Goal: Task Accomplishment & Management: Use online tool/utility

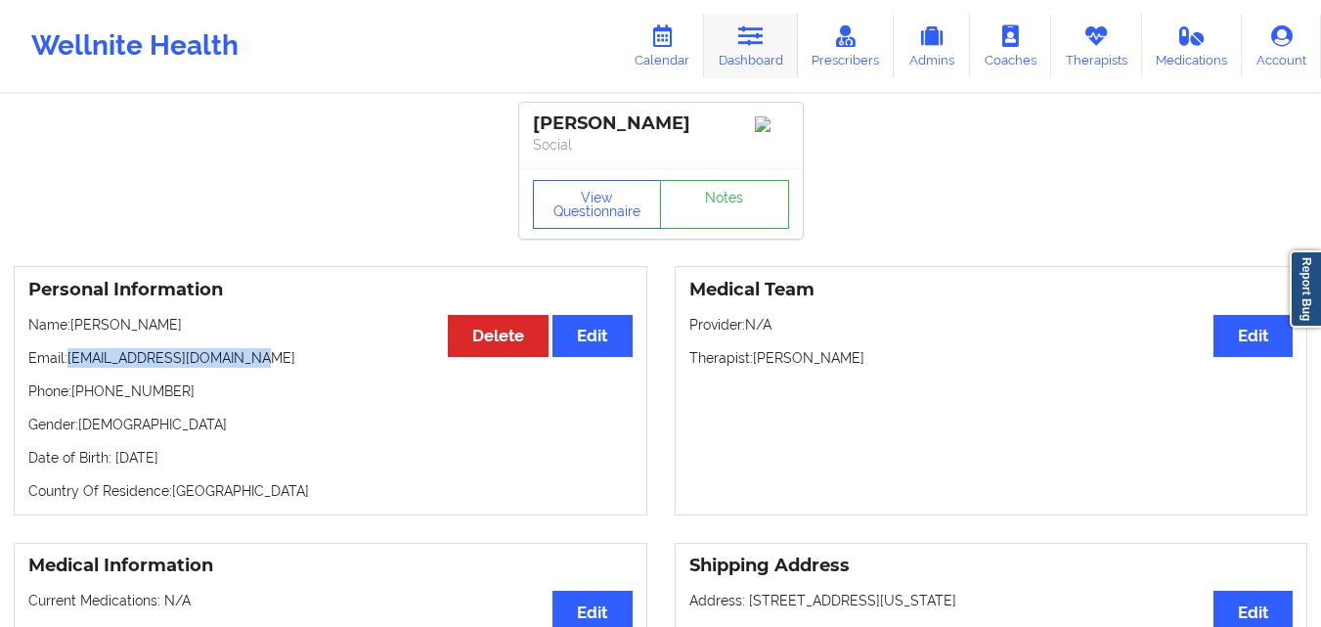
click at [740, 54] on link "Dashboard" at bounding box center [751, 46] width 94 height 65
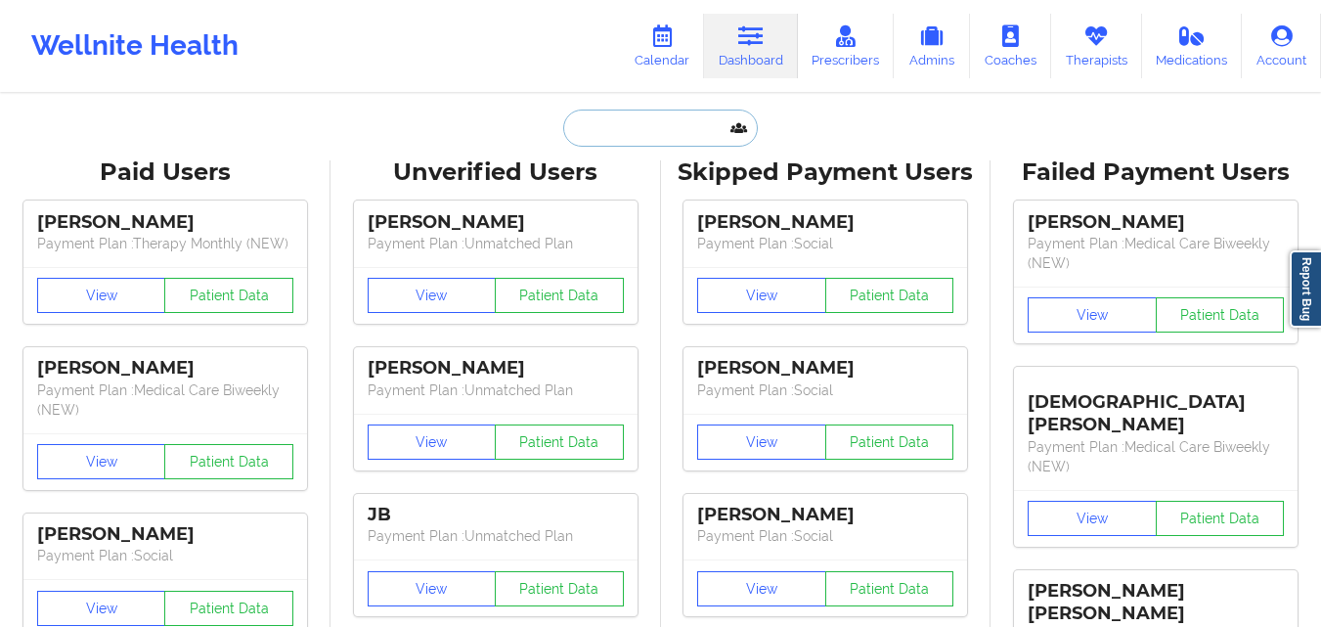
click at [676, 132] on input "text" at bounding box center [660, 127] width 194 height 37
paste input "[PERSON_NAME]"
type input "[PERSON_NAME]"
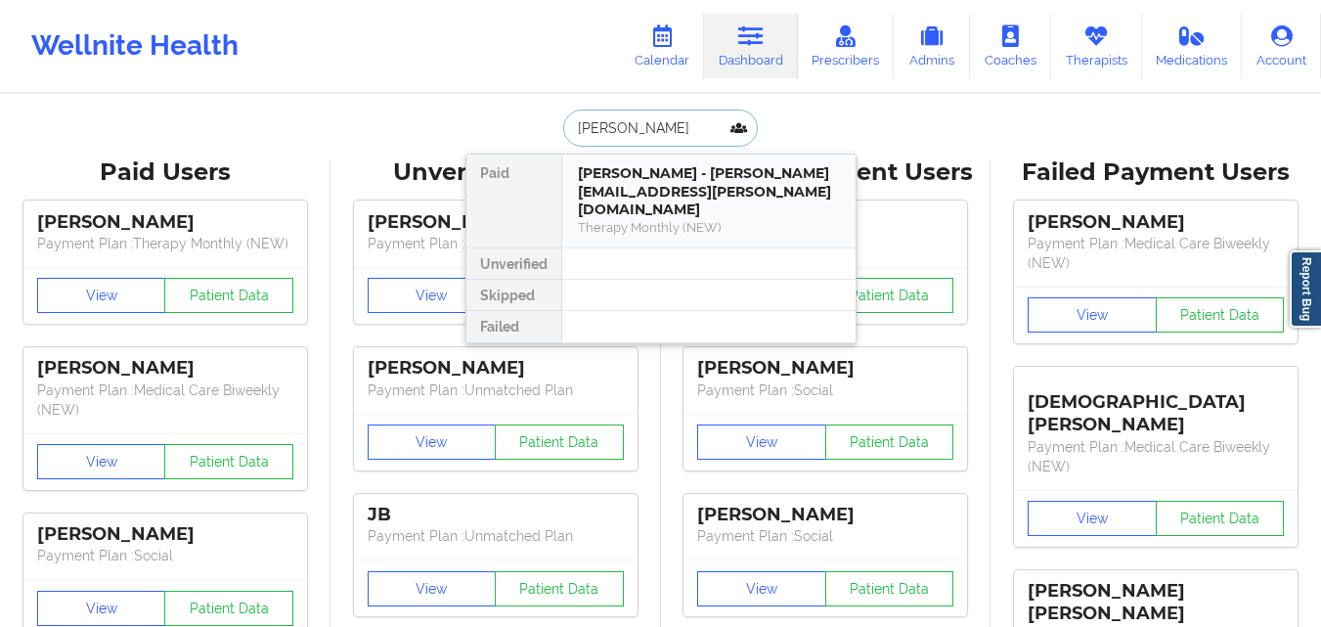
click at [669, 186] on div "Serafina Papa - brittany.papili@gmail.com" at bounding box center [709, 191] width 262 height 55
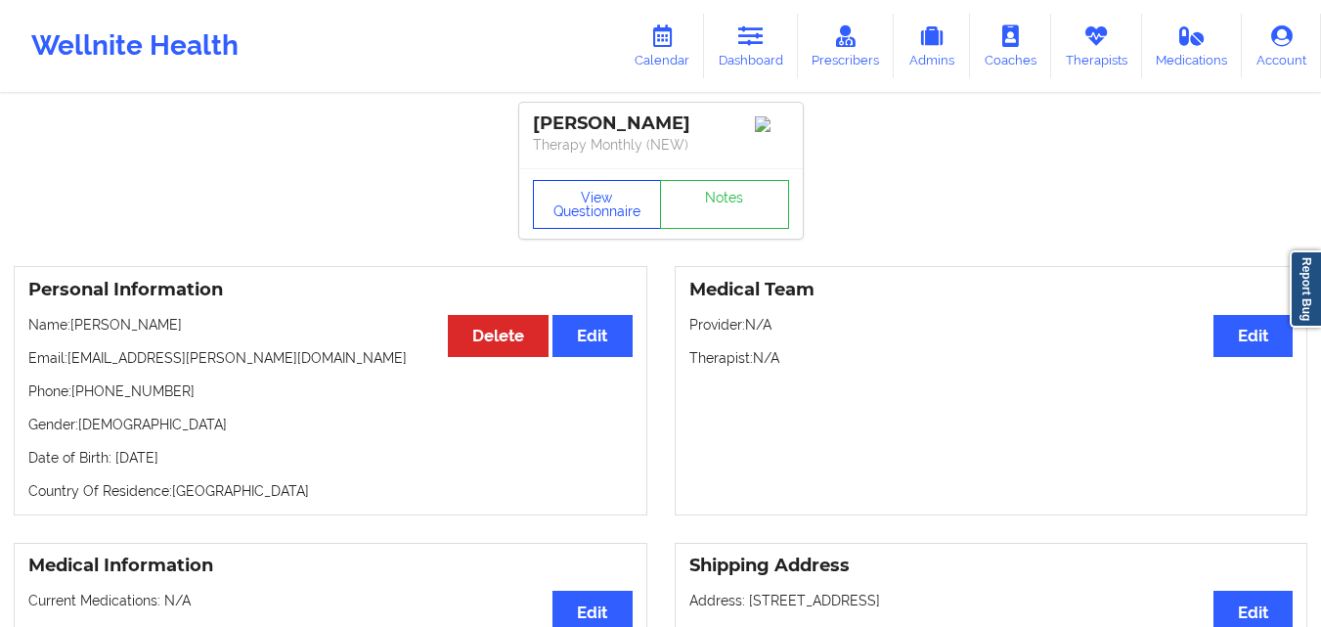
click at [578, 204] on button "View Questionnaire" at bounding box center [597, 204] width 129 height 49
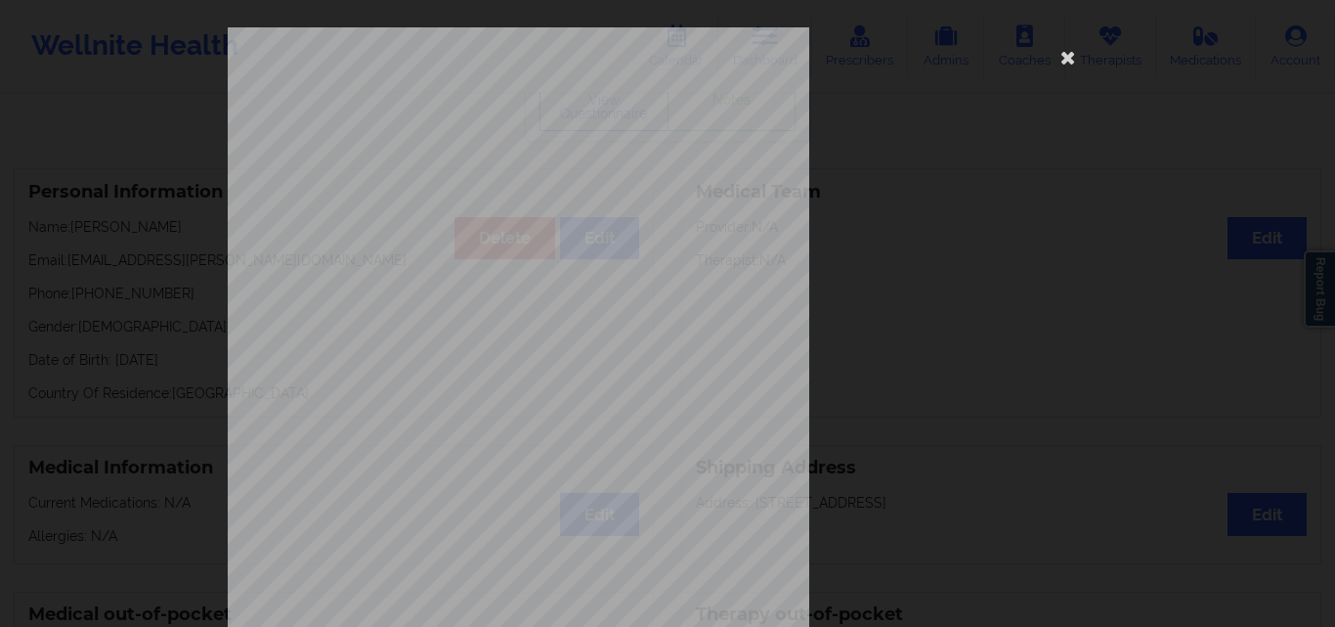
click at [993, 136] on div "1161 Mission St San Francisco, CA, 94103 What state do you live in ? Delaware F…" at bounding box center [668, 438] width 880 height 823
click at [1066, 53] on icon at bounding box center [1068, 56] width 31 height 31
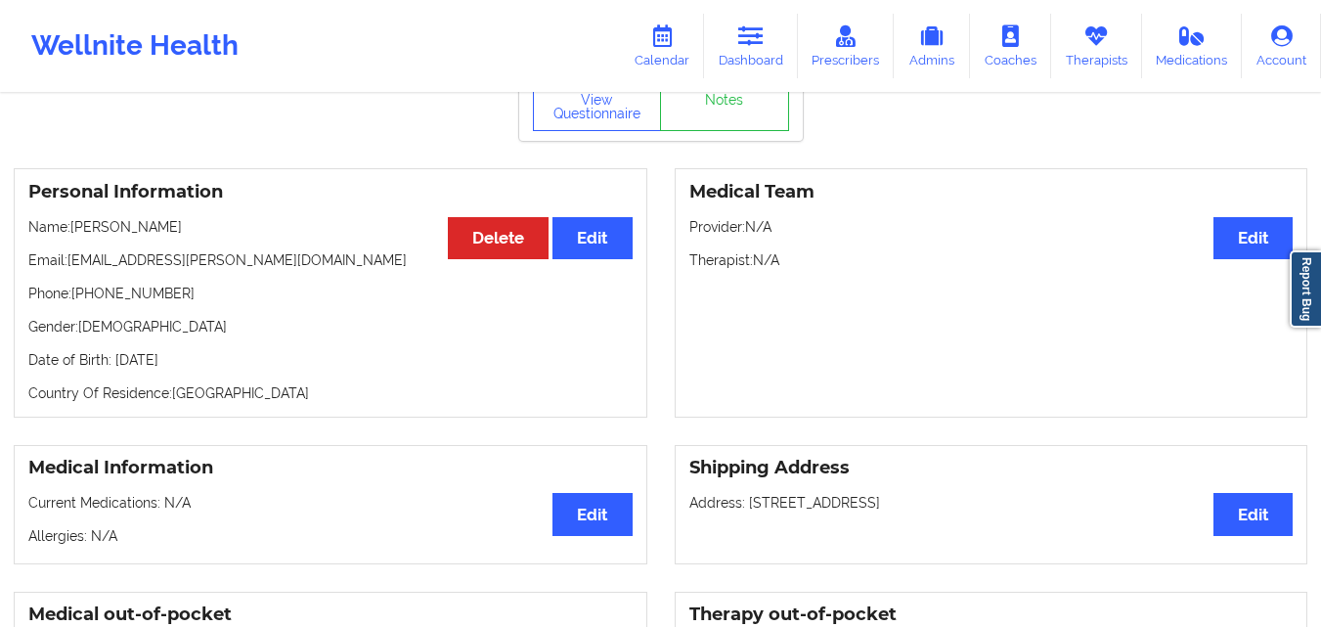
drag, startPoint x: 1203, startPoint y: 127, endPoint x: 1198, endPoint y: 137, distance: 10.9
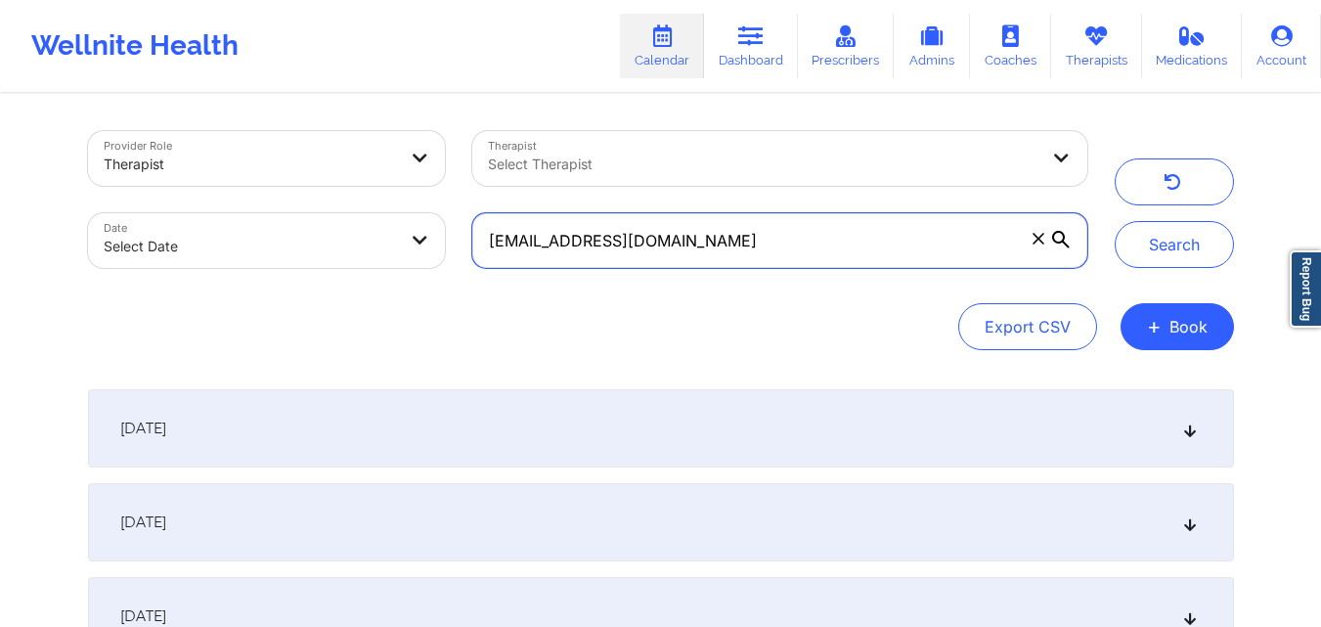
click at [753, 259] on input "[EMAIL_ADDRESS][DOMAIN_NAME]" at bounding box center [779, 240] width 614 height 55
click at [752, 259] on input "cfrudakis@gmail.com" at bounding box center [779, 240] width 614 height 55
paste input "alexander.redd"
type input "alexander.redd@gmail.com"
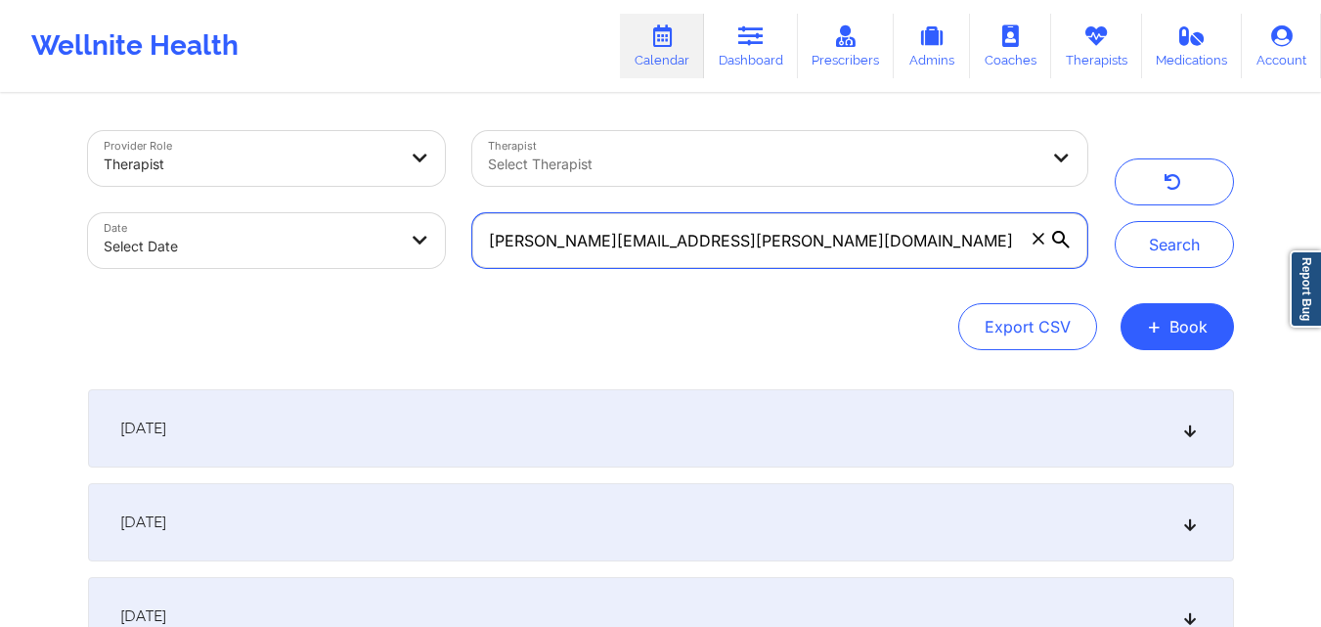
click at [1115, 221] on button "Search" at bounding box center [1174, 244] width 119 height 47
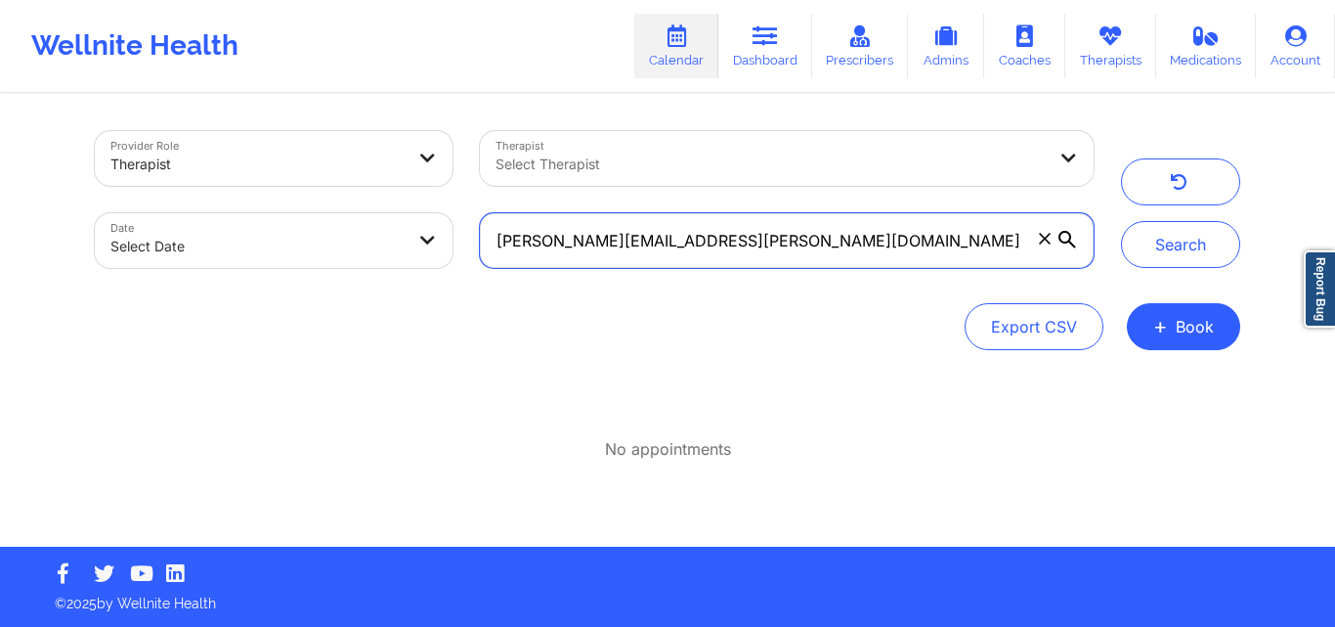
click at [895, 241] on input "alexander.redd@gmail.com" at bounding box center [787, 240] width 614 height 55
click at [1121, 221] on button "Search" at bounding box center [1180, 244] width 119 height 47
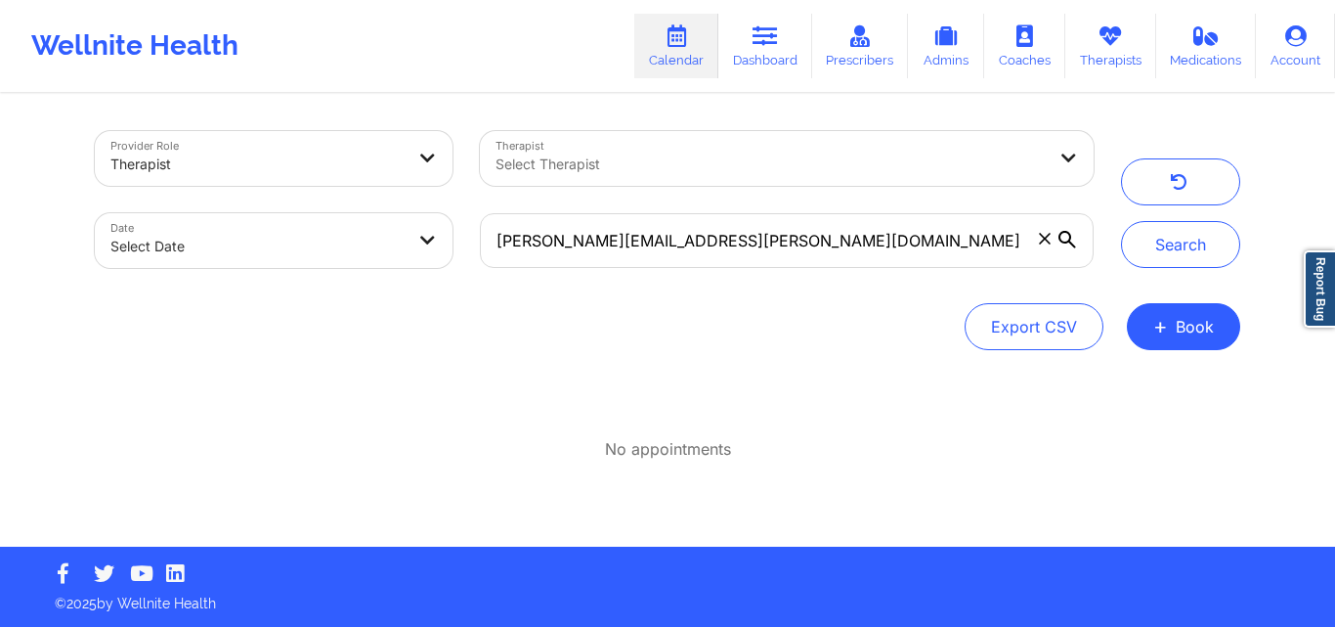
click at [858, 315] on div "Export CSV + Book" at bounding box center [668, 326] width 1146 height 47
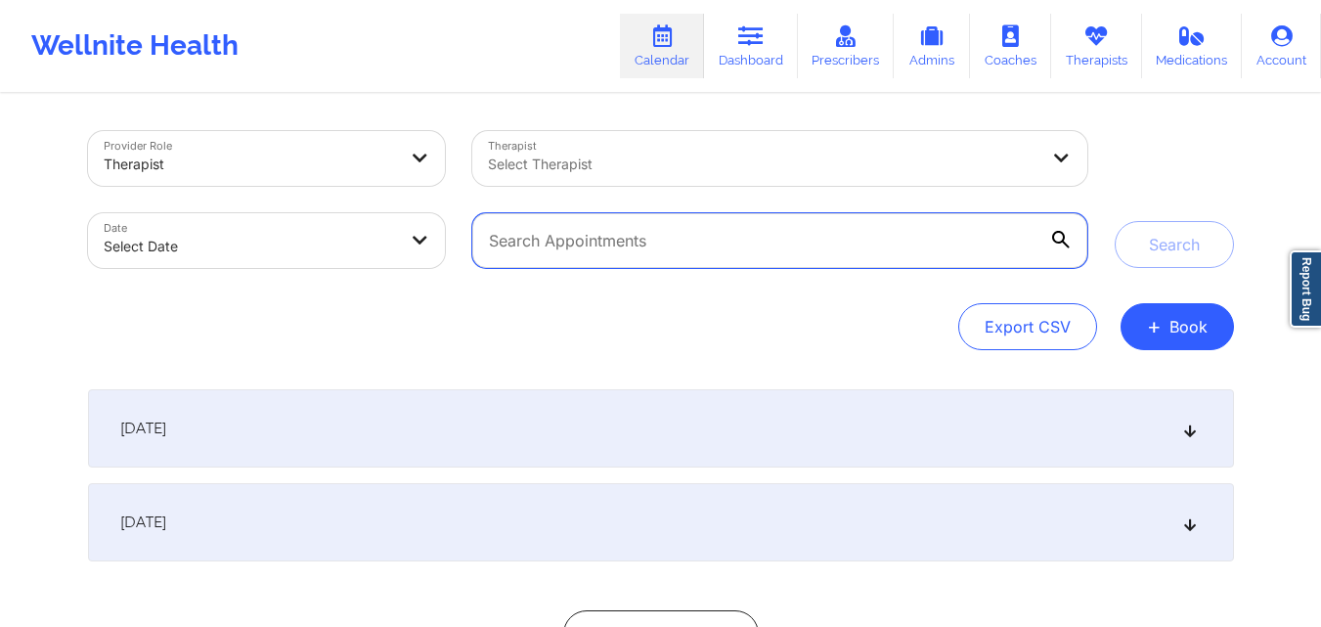
click at [706, 240] on input "text" at bounding box center [779, 240] width 614 height 55
paste input "[PERSON_NAME][EMAIL_ADDRESS][PERSON_NAME][DOMAIN_NAME]"
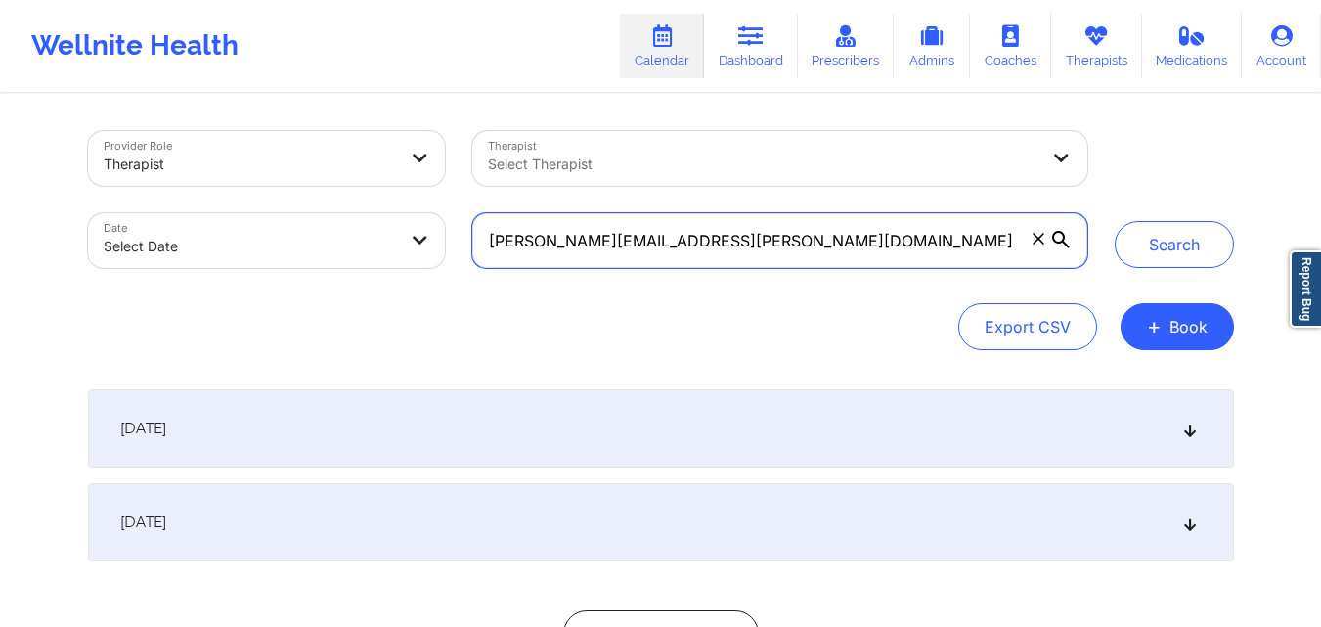
type input "[PERSON_NAME][EMAIL_ADDRESS][PERSON_NAME][DOMAIN_NAME]"
click at [1115, 221] on button "Search" at bounding box center [1174, 244] width 119 height 47
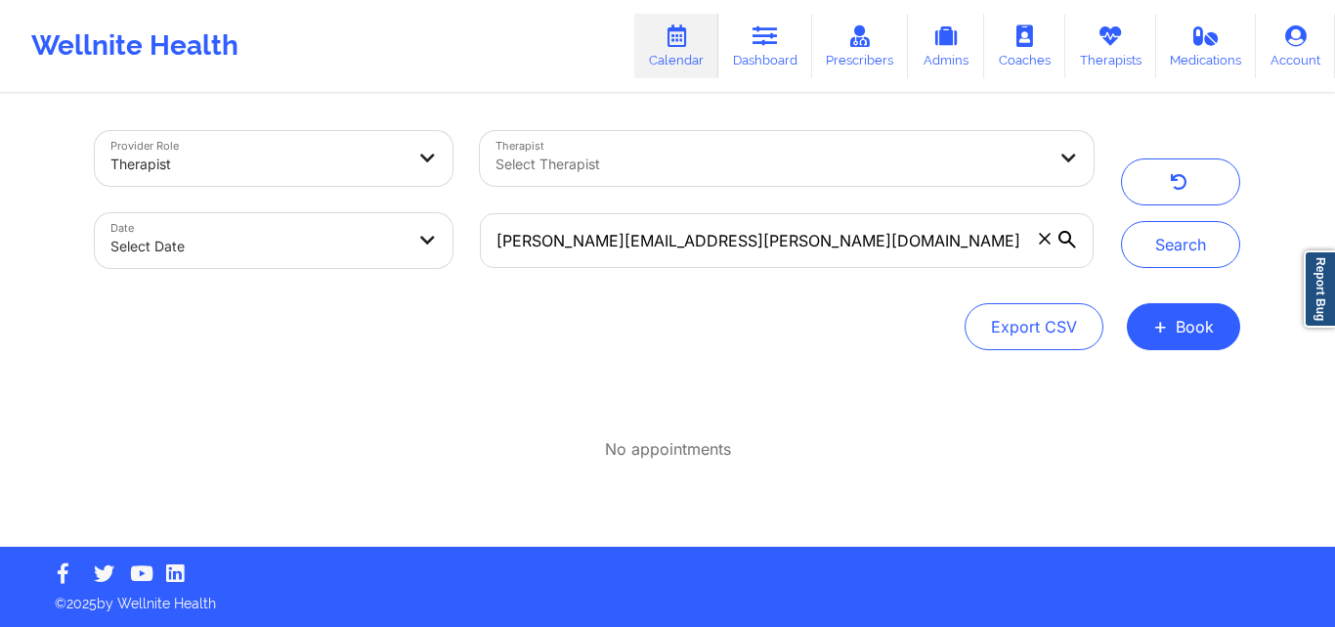
select select "2025-8"
select select "2025-9"
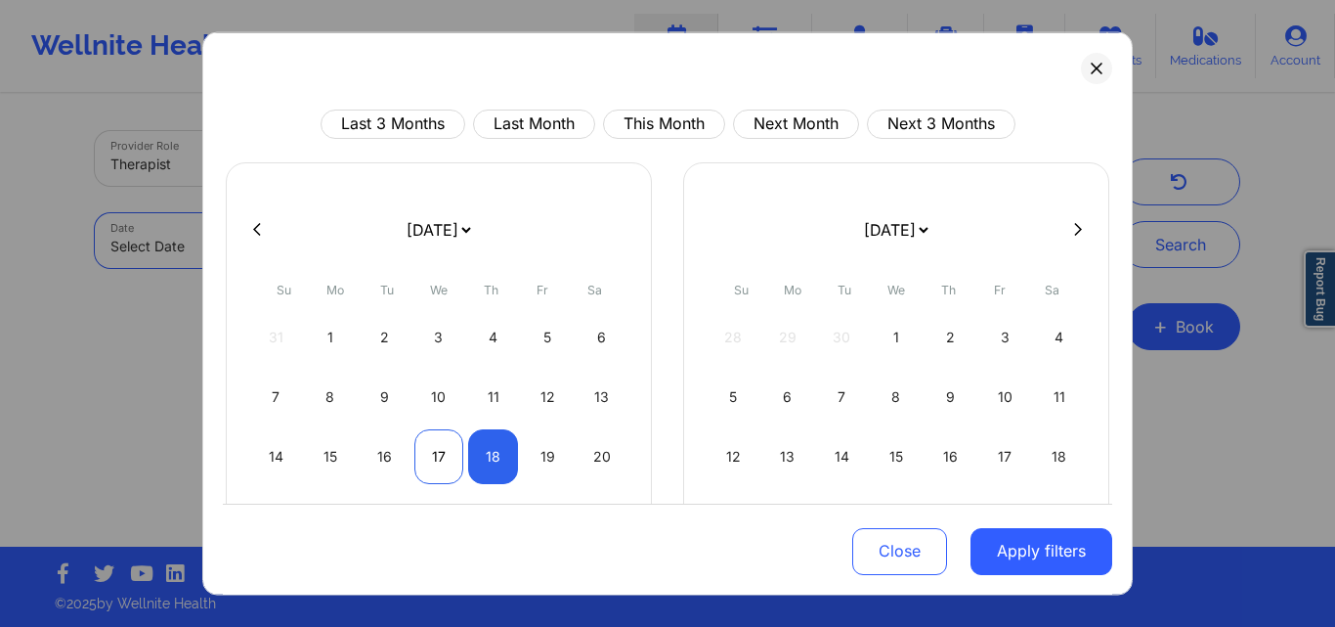
click at [427, 451] on div "17" at bounding box center [440, 455] width 50 height 55
select select "2025-8"
select select "2025-9"
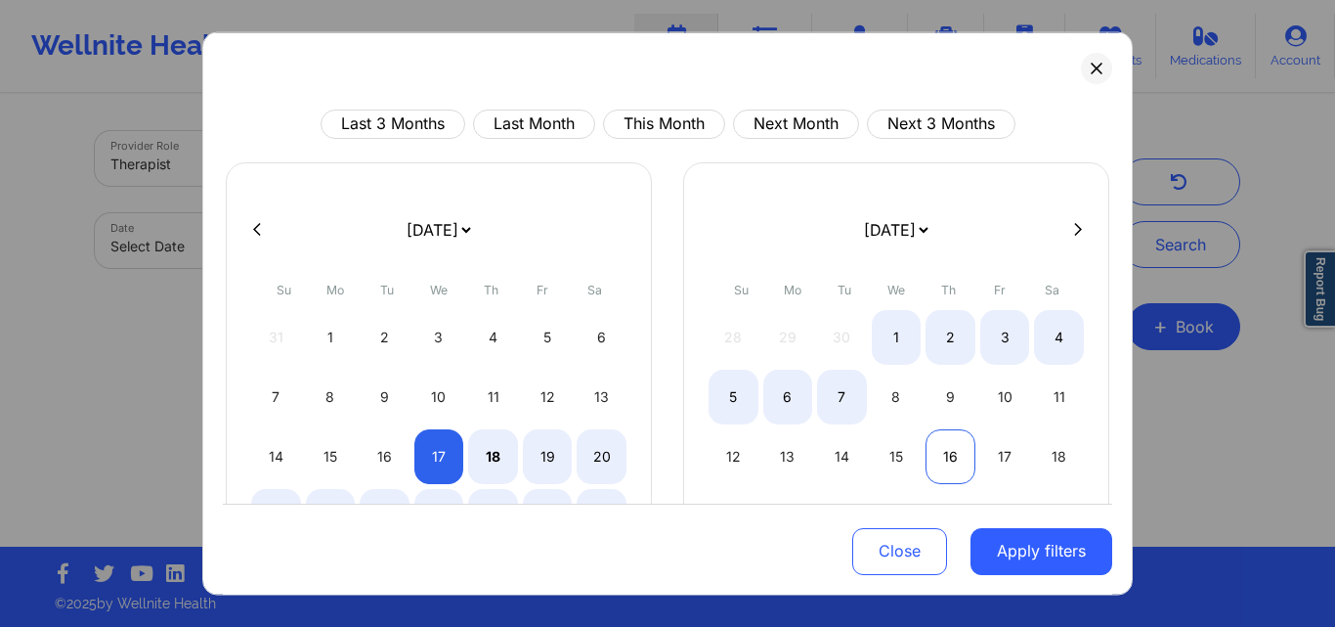
select select "2025-8"
select select "2025-9"
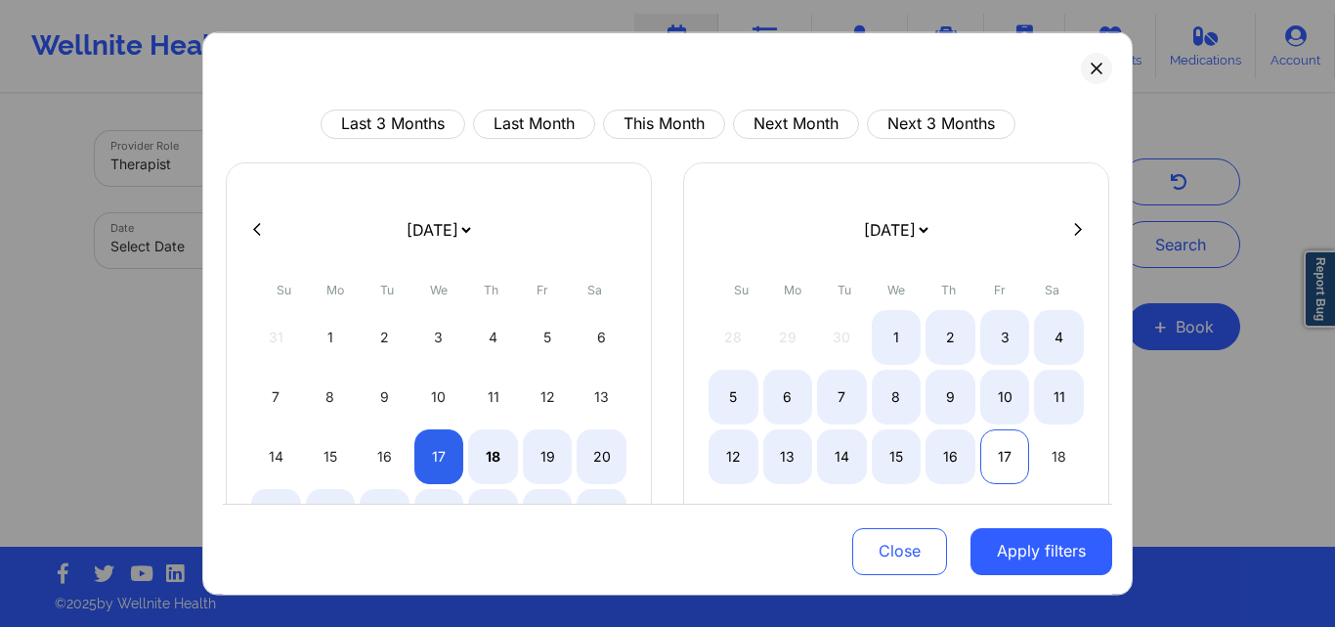
select select "2025-8"
select select "2025-9"
select select "2025-8"
select select "2025-9"
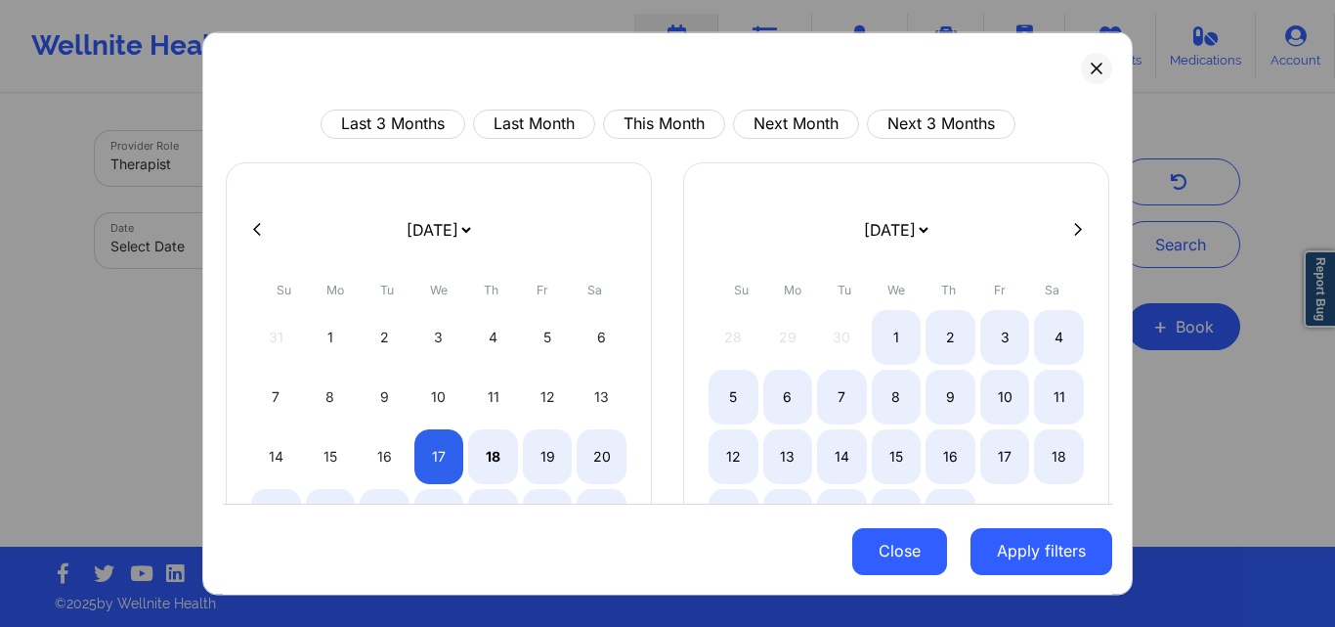
click at [902, 546] on button "Close" at bounding box center [900, 551] width 95 height 47
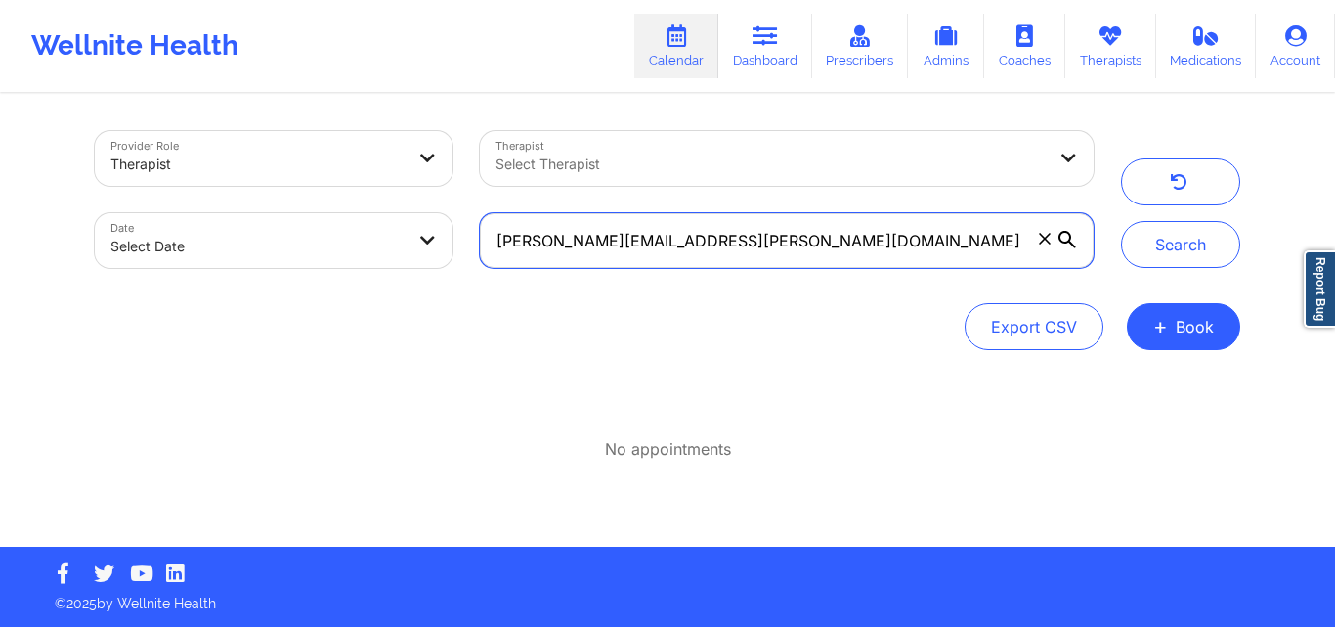
click at [845, 225] on input "[PERSON_NAME][EMAIL_ADDRESS][PERSON_NAME][DOMAIN_NAME]" at bounding box center [787, 240] width 614 height 55
click at [749, 238] on input "[PERSON_NAME][EMAIL_ADDRESS][PERSON_NAME][DOMAIN_NAME]" at bounding box center [787, 240] width 614 height 55
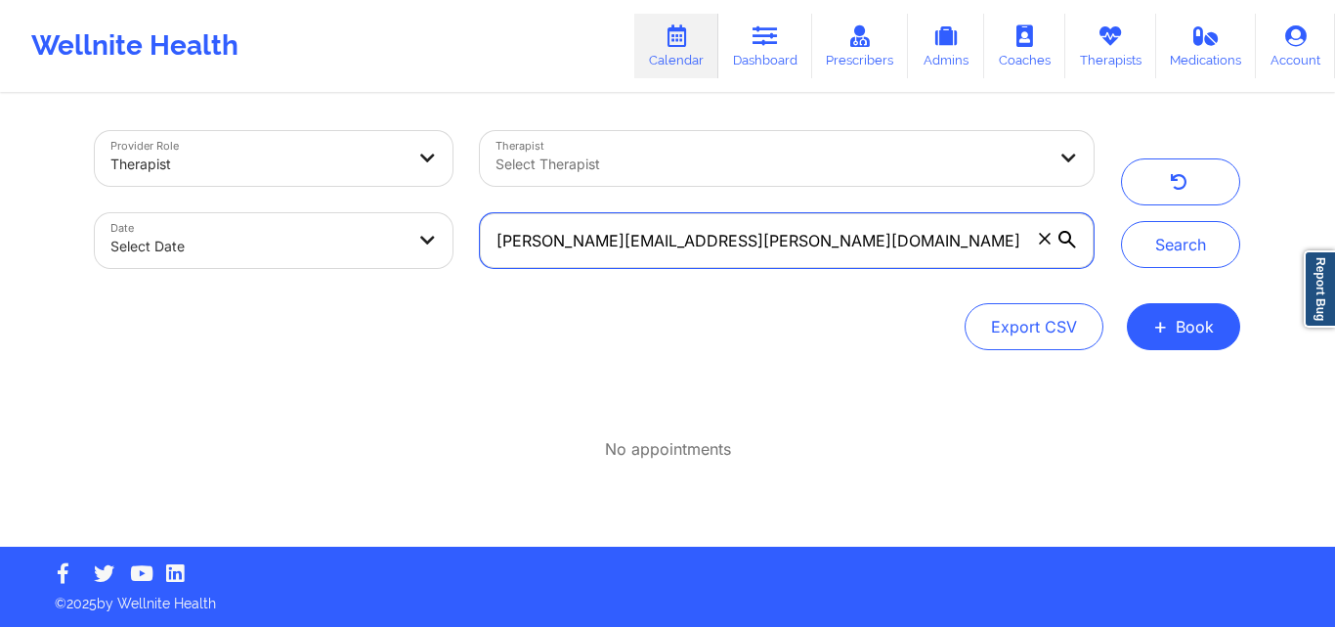
click at [731, 245] on input "[PERSON_NAME][EMAIL_ADDRESS][PERSON_NAME][DOMAIN_NAME]" at bounding box center [787, 240] width 614 height 55
paste input "sandra2000baby"
type input "[EMAIL_ADDRESS][DOMAIN_NAME]"
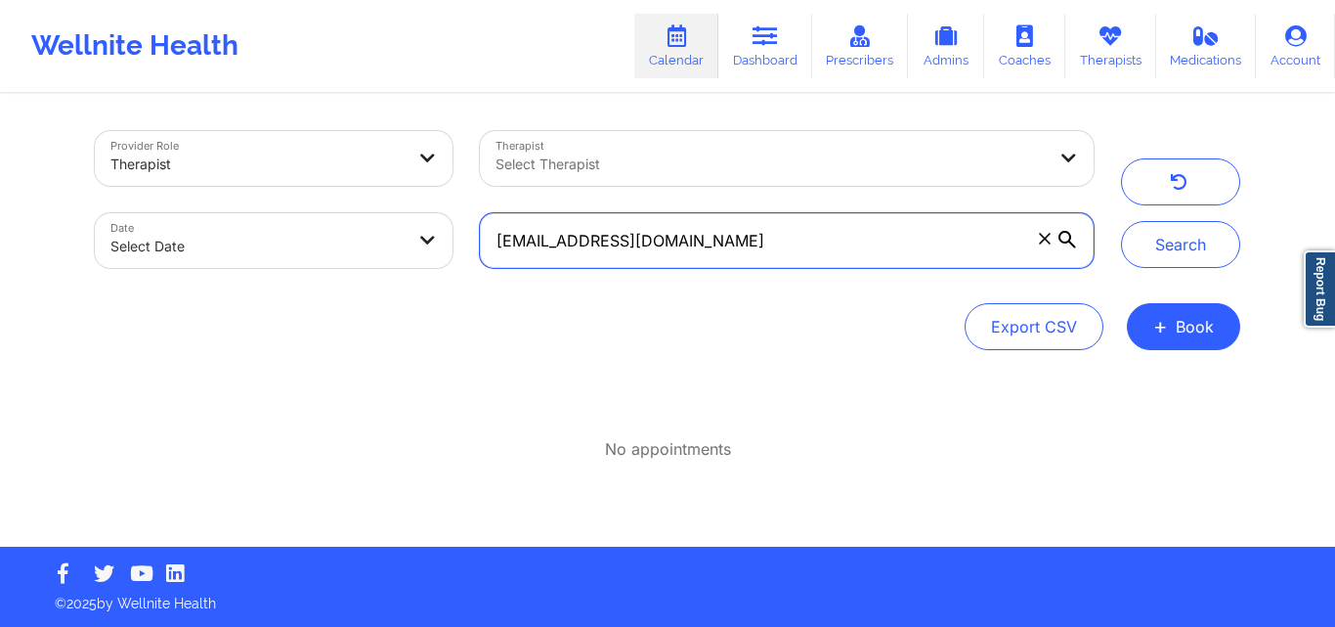
click at [1121, 221] on button "Search" at bounding box center [1180, 244] width 119 height 47
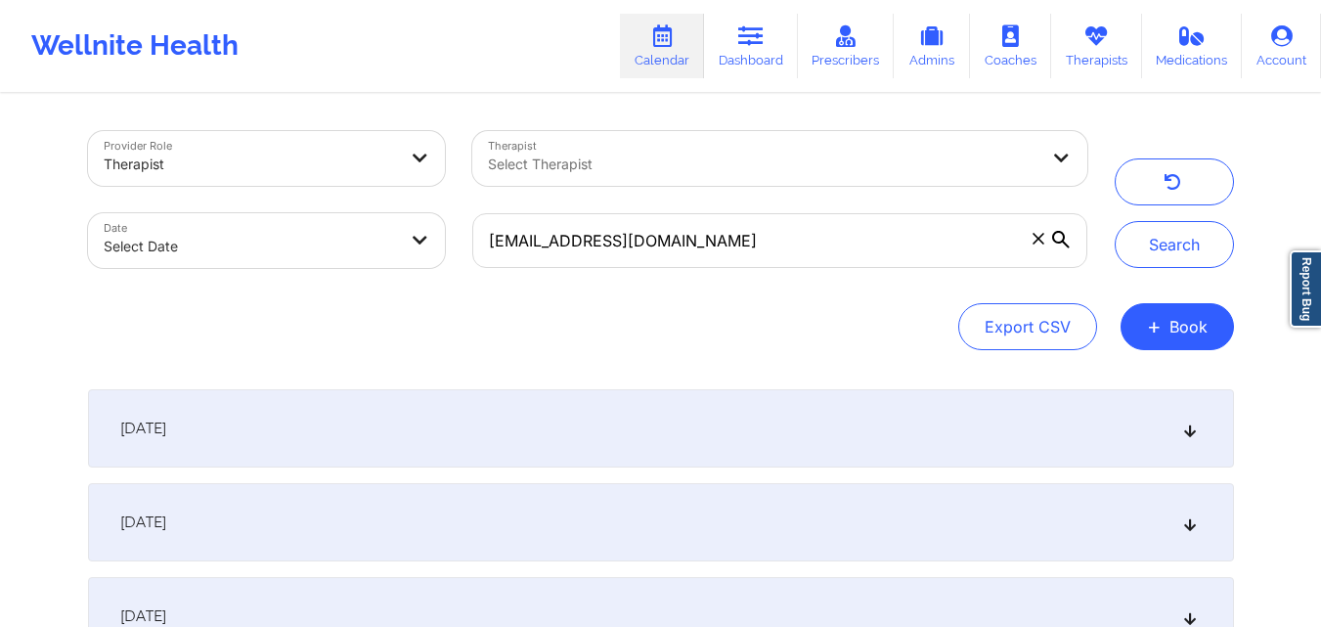
click at [757, 430] on div "[DATE]" at bounding box center [661, 428] width 1146 height 78
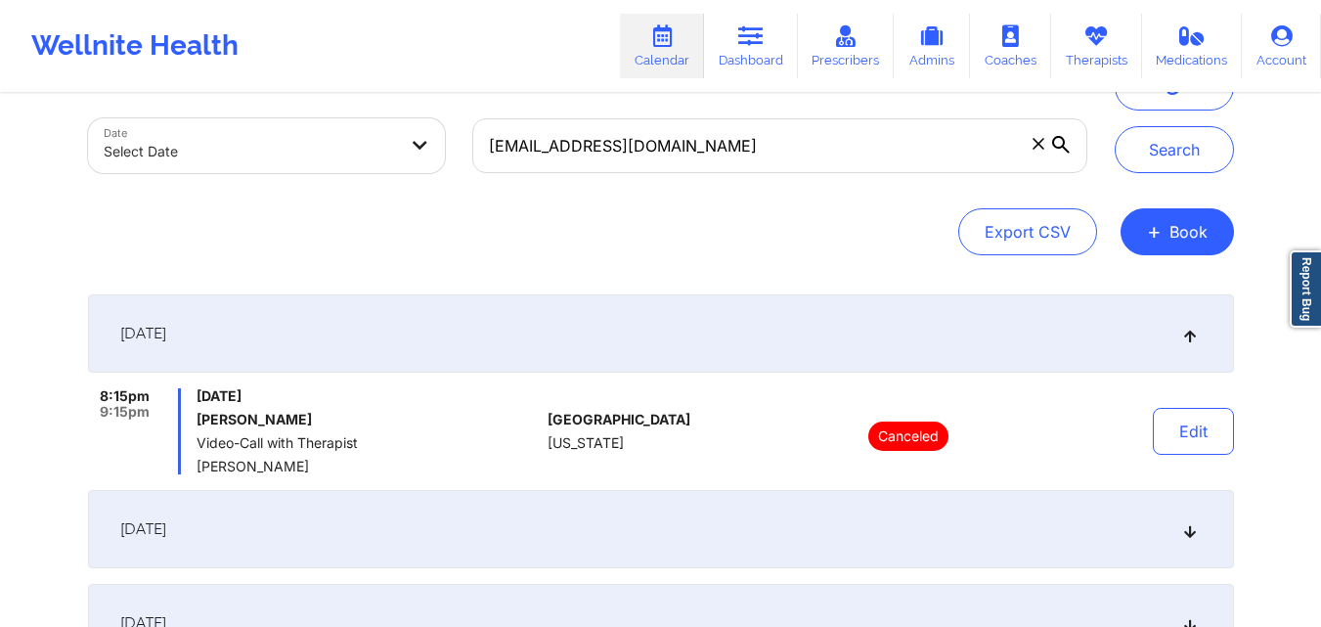
scroll to position [196, 0]
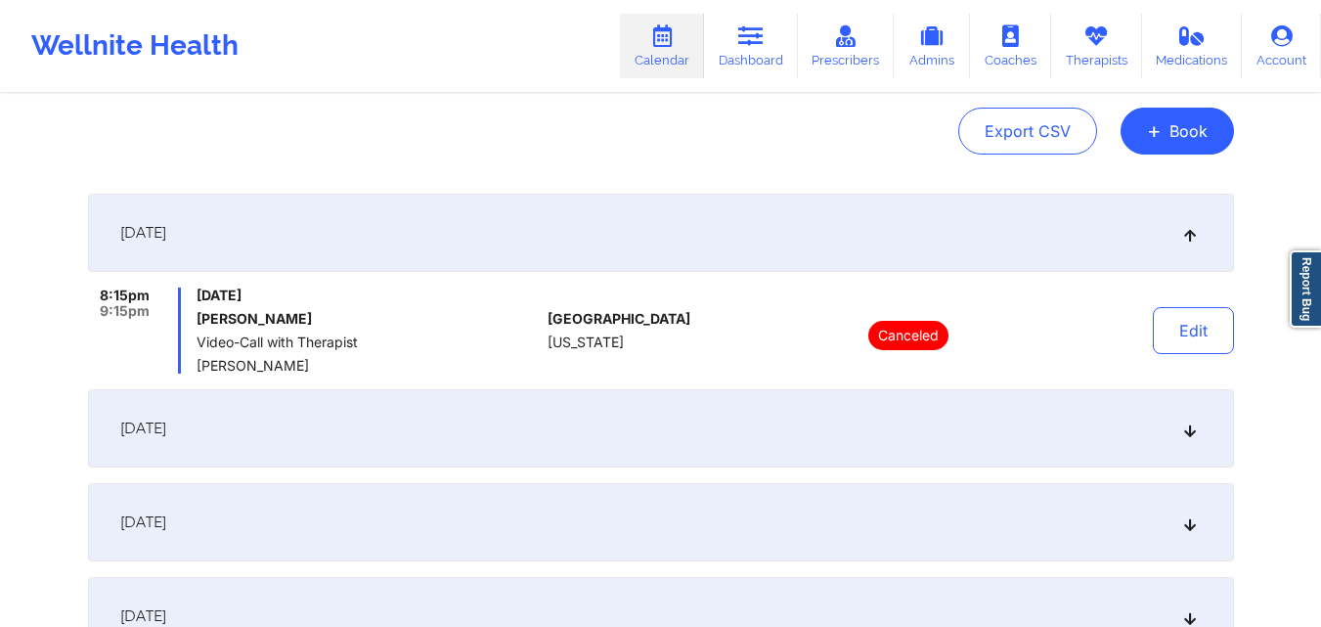
drag, startPoint x: 722, startPoint y: 446, endPoint x: 716, endPoint y: 455, distance: 11.1
click at [722, 448] on div "[DATE]" at bounding box center [661, 428] width 1146 height 78
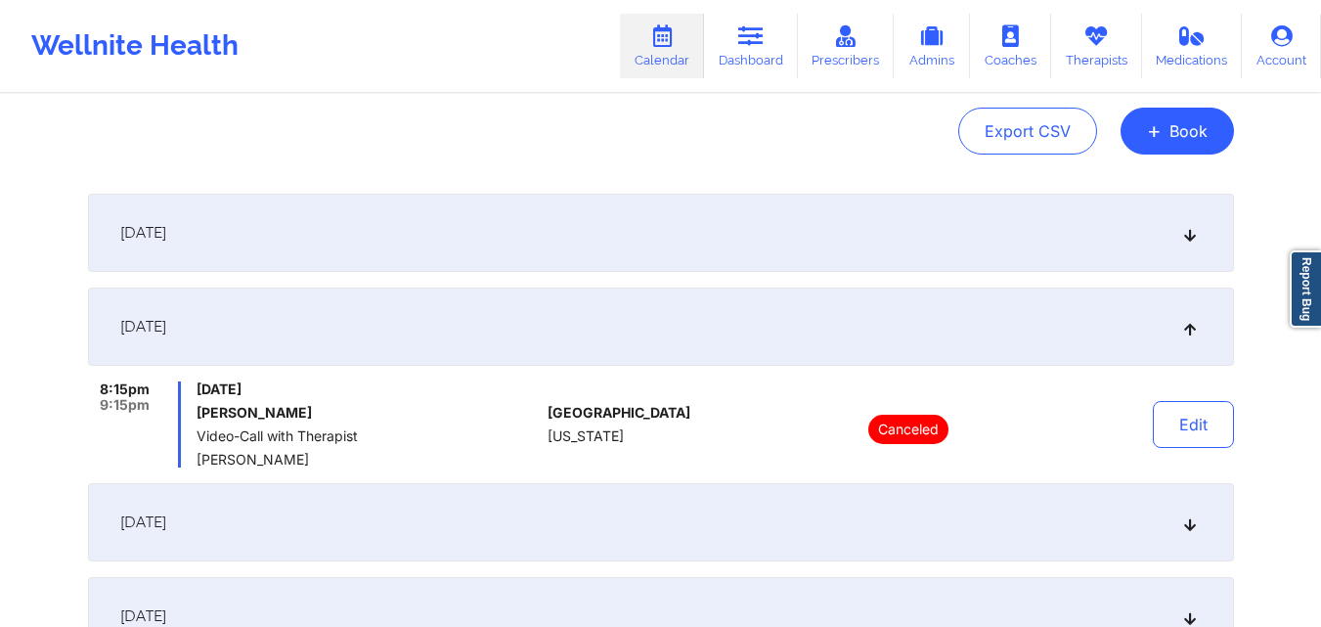
click at [721, 515] on div "[DATE]" at bounding box center [661, 522] width 1146 height 78
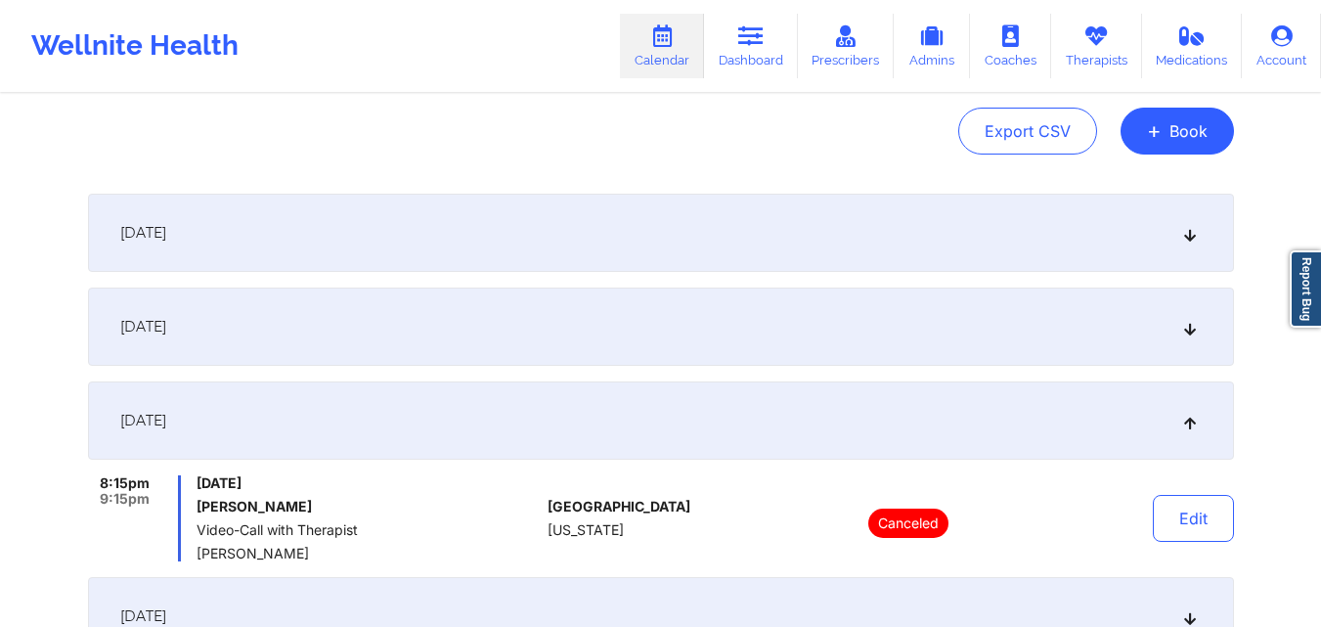
click at [734, 612] on div "[DATE]" at bounding box center [661, 616] width 1146 height 78
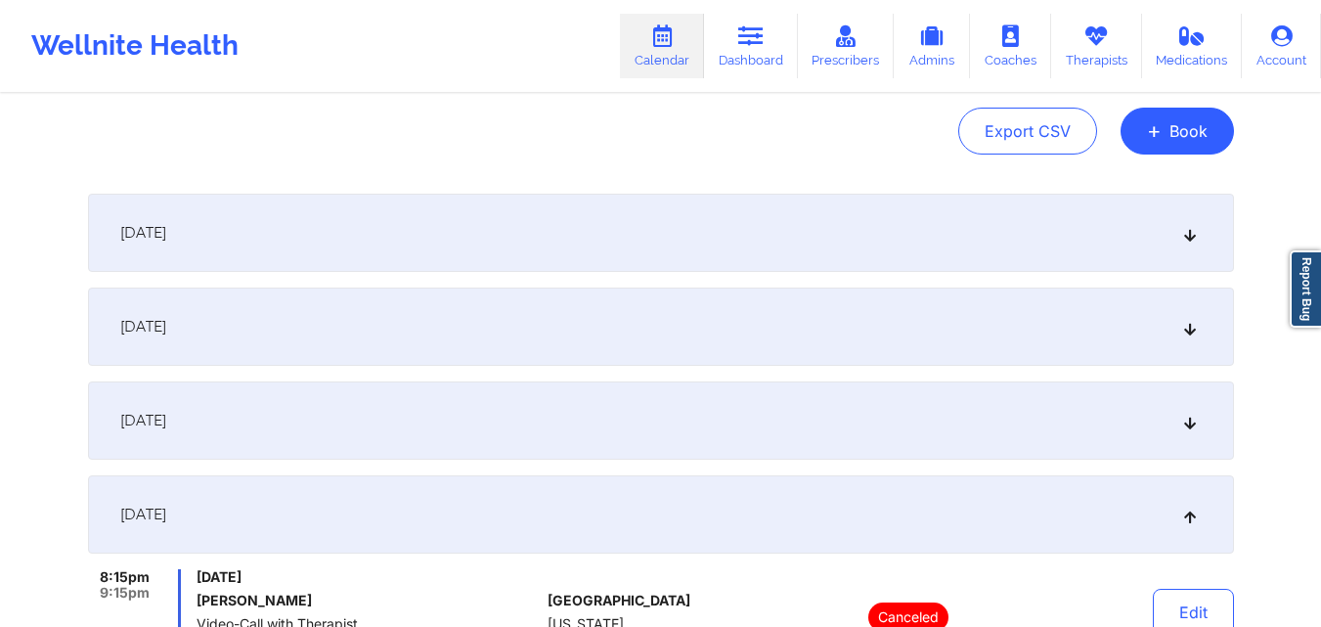
click at [488, 145] on div "Export CSV + Book" at bounding box center [661, 131] width 1146 height 47
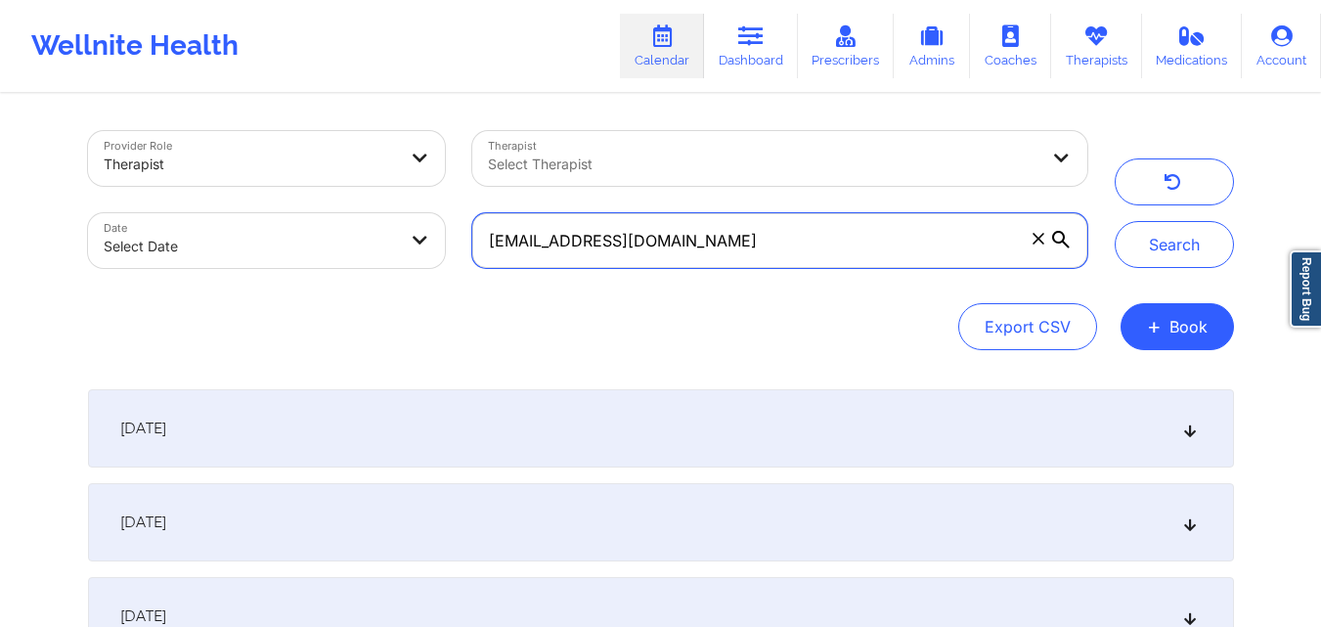
click at [810, 241] on input "[EMAIL_ADDRESS][DOMAIN_NAME]" at bounding box center [779, 240] width 614 height 55
paste input "Chelsea.Messinabills@outlook"
type input "chelsea.messinabills@outlook.com"
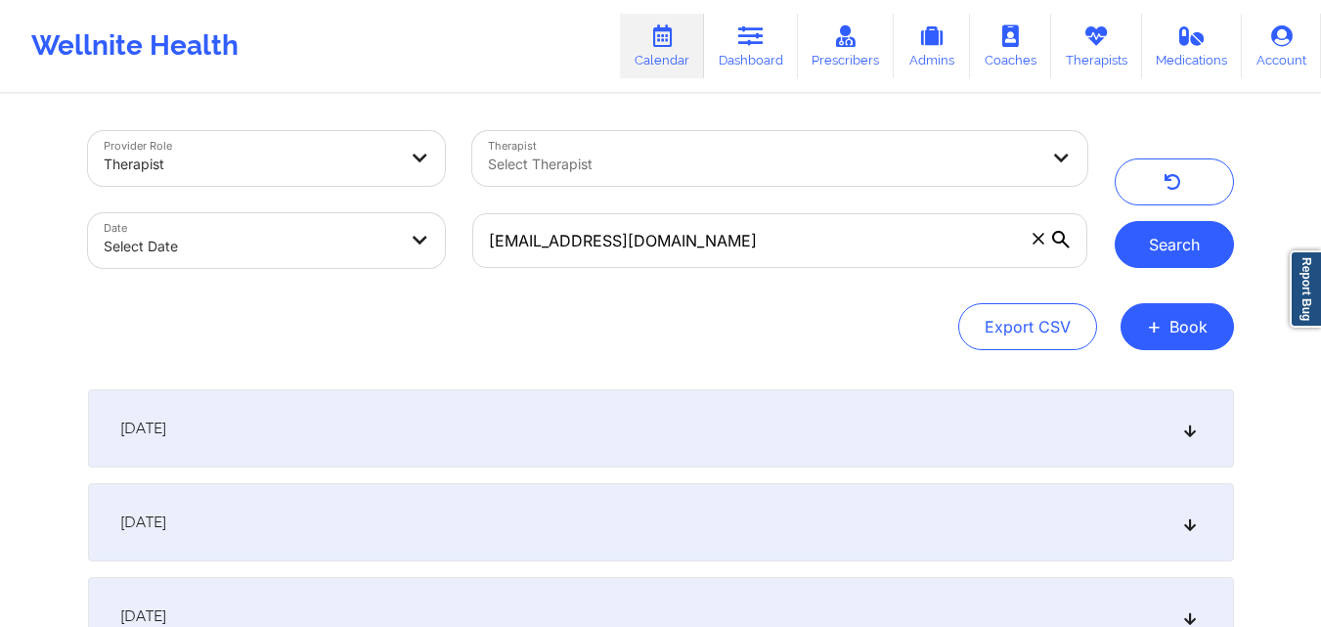
click at [1187, 243] on button "Search" at bounding box center [1174, 244] width 119 height 47
click at [687, 406] on div "September 19, 2025" at bounding box center [661, 428] width 1146 height 78
